Goal: Information Seeking & Learning: Learn about a topic

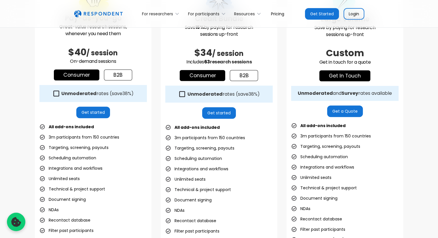
scroll to position [173, 0]
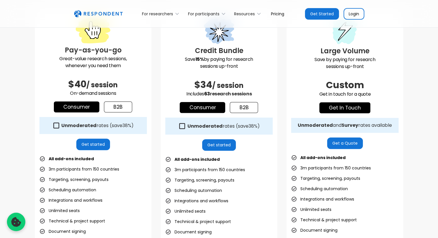
click at [249, 105] on link "b2b" at bounding box center [244, 107] width 28 height 11
click at [108, 105] on link "b2b" at bounding box center [118, 106] width 28 height 11
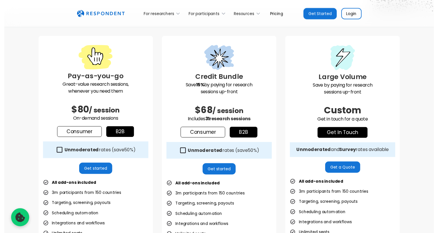
scroll to position [115, 0]
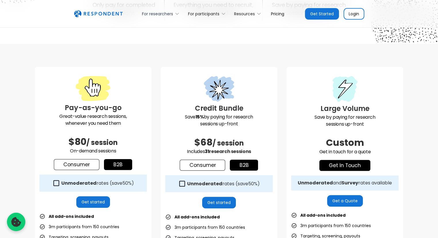
click at [176, 18] on div "For researchers" at bounding box center [162, 14] width 46 height 14
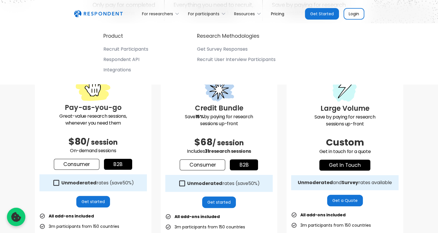
click at [217, 48] on div "Get Survey Responses" at bounding box center [222, 49] width 51 height 6
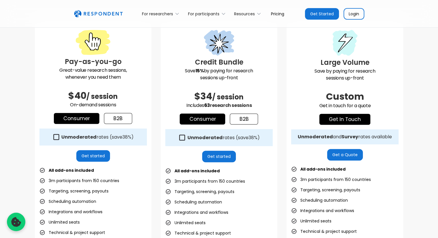
scroll to position [202, 0]
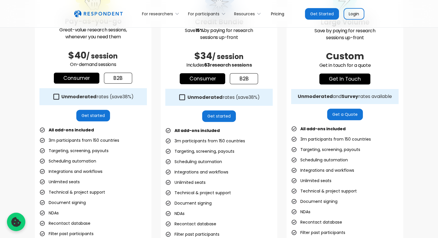
click at [247, 79] on link "b2b" at bounding box center [244, 78] width 28 height 11
